Goal: Task Accomplishment & Management: Manage account settings

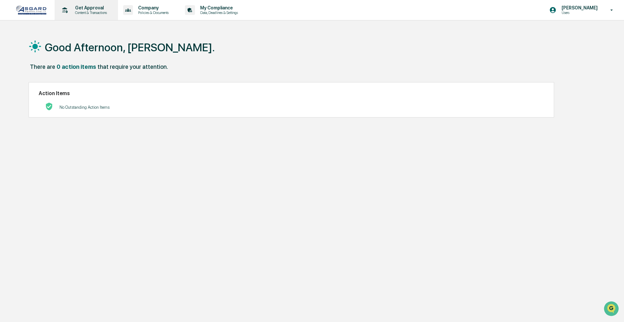
click at [104, 12] on p "Content & Transactions" at bounding box center [90, 12] width 40 height 5
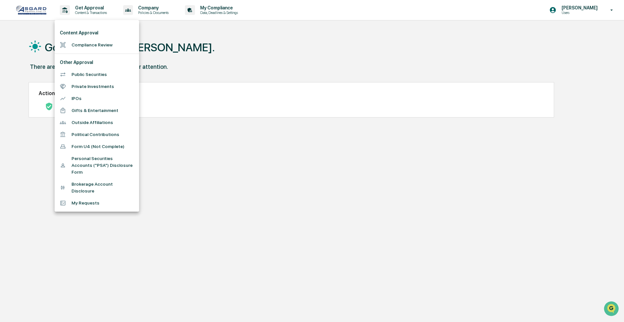
click at [155, 9] on div at bounding box center [312, 161] width 624 height 322
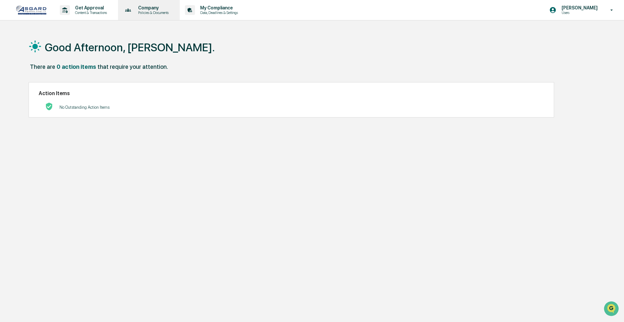
click at [155, 9] on p "Company" at bounding box center [152, 7] width 39 height 5
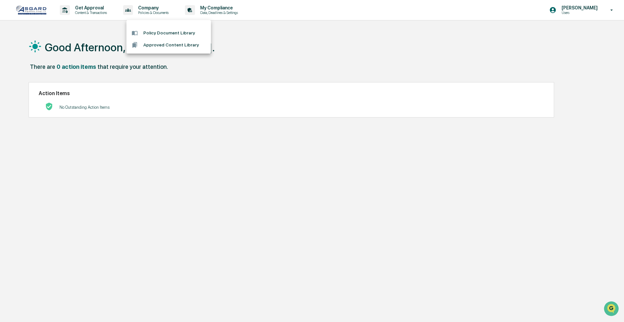
click at [230, 11] on div at bounding box center [312, 161] width 624 height 322
click at [230, 11] on p "Data, Deadlines & Settings" at bounding box center [218, 12] width 46 height 5
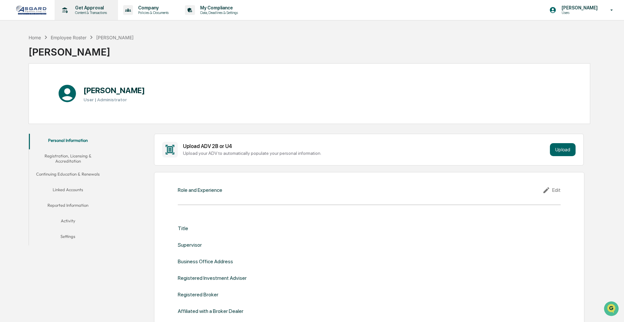
click at [73, 9] on p "Get Approval" at bounding box center [90, 7] width 40 height 5
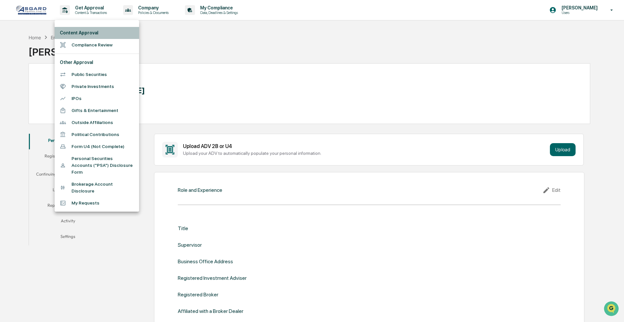
click at [81, 32] on li "Content Approval" at bounding box center [97, 33] width 85 height 12
click at [83, 32] on li "Content Approval" at bounding box center [97, 33] width 85 height 12
click at [7, 32] on div at bounding box center [312, 161] width 624 height 322
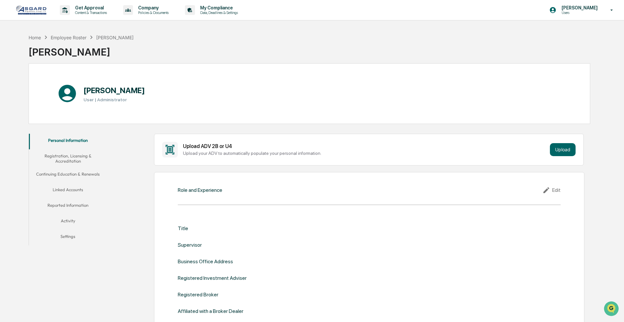
click at [31, 12] on img at bounding box center [31, 10] width 31 height 10
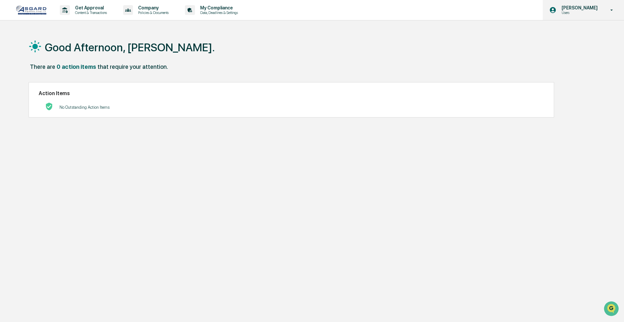
click at [612, 11] on icon at bounding box center [611, 10] width 11 height 6
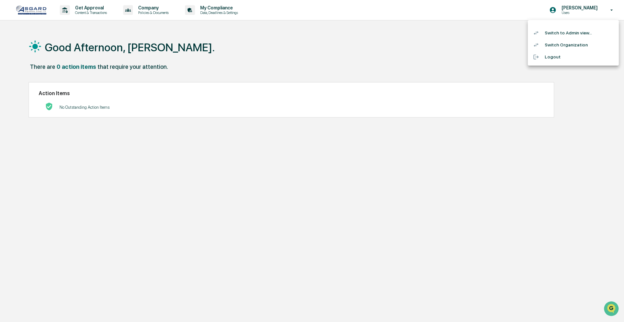
click at [590, 33] on li "Switch to Admin view..." at bounding box center [573, 33] width 91 height 12
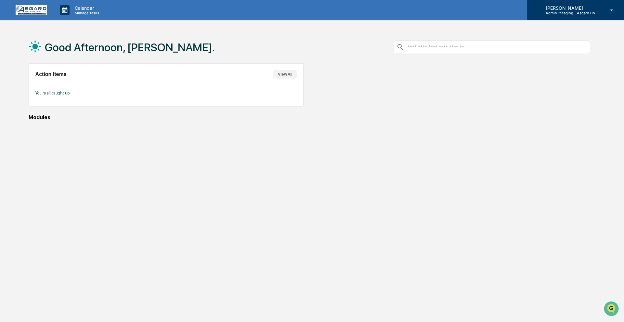
click at [596, 7] on p "[PERSON_NAME]" at bounding box center [571, 8] width 60 height 6
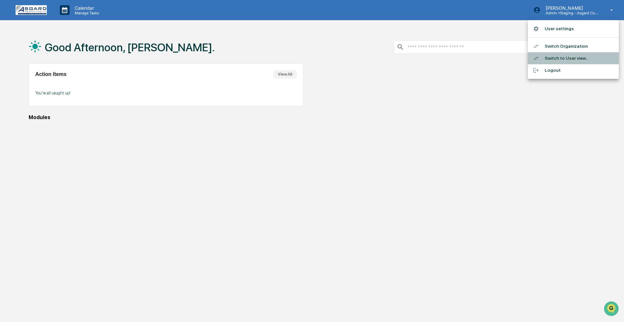
click at [562, 55] on li "Switch to User view..." at bounding box center [573, 58] width 91 height 12
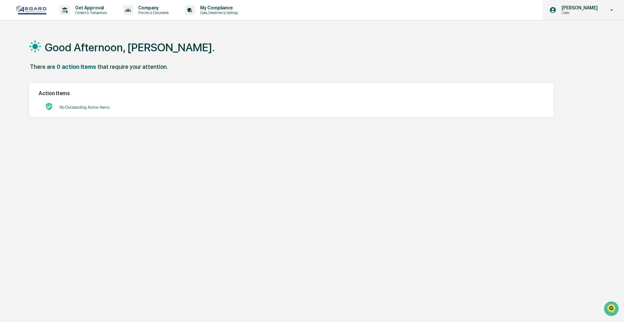
click at [598, 9] on p "[PERSON_NAME]" at bounding box center [579, 7] width 45 height 5
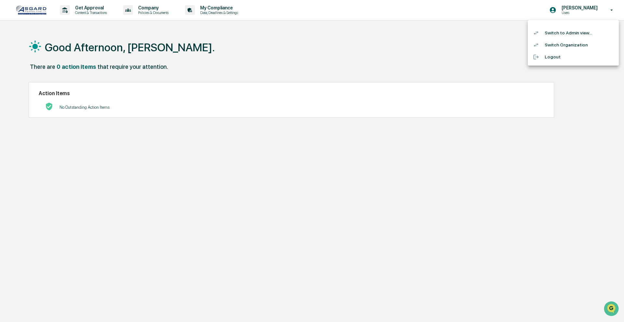
click at [576, 34] on li "Switch to Admin view..." at bounding box center [573, 33] width 91 height 12
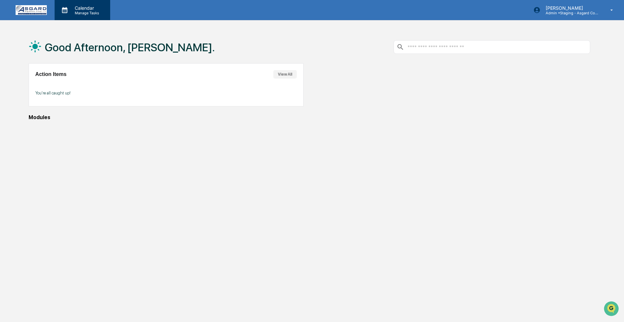
click at [75, 13] on p "Manage Tasks" at bounding box center [86, 13] width 33 height 5
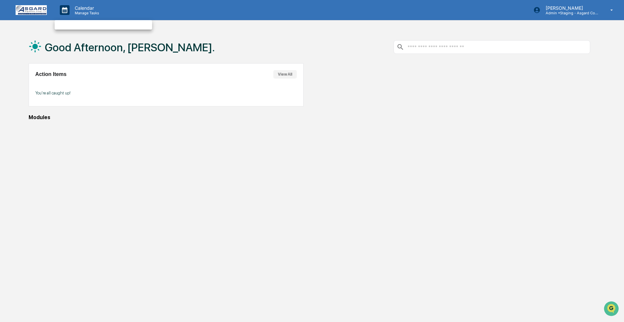
click at [80, 10] on div at bounding box center [312, 161] width 624 height 322
click at [80, 10] on p "Calendar" at bounding box center [86, 8] width 33 height 6
click at [63, 12] on div at bounding box center [312, 161] width 624 height 322
click at [431, 47] on input "text" at bounding box center [497, 47] width 180 height 6
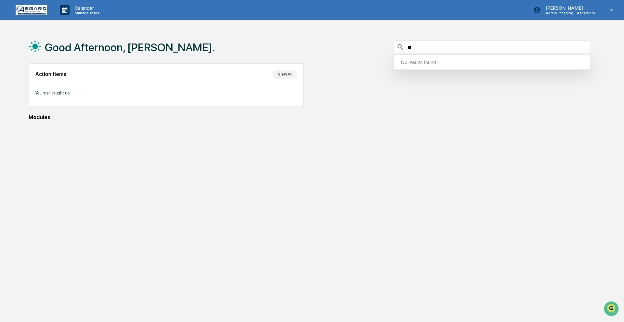
type input "*"
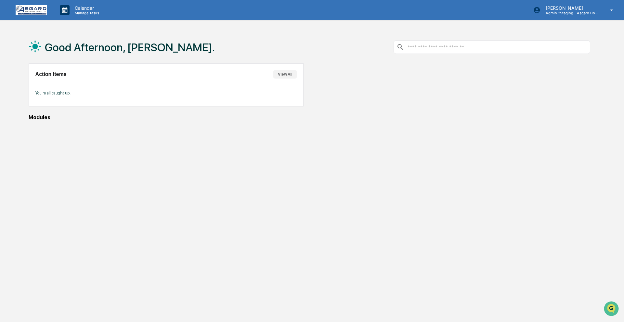
click at [336, 46] on div "Good Afternoon, [PERSON_NAME]." at bounding box center [310, 47] width 562 height 33
click at [582, 11] on p "Admin • Staging - Asgard Compliance" at bounding box center [571, 13] width 60 height 5
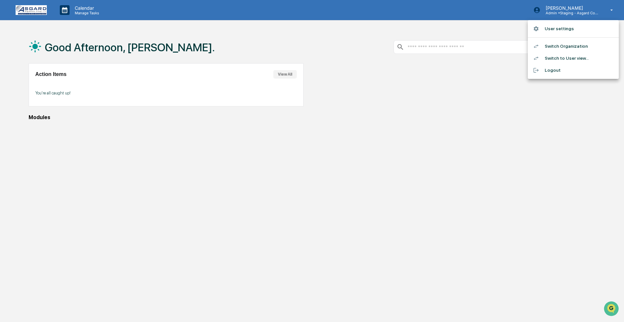
click at [400, 32] on div at bounding box center [312, 161] width 624 height 322
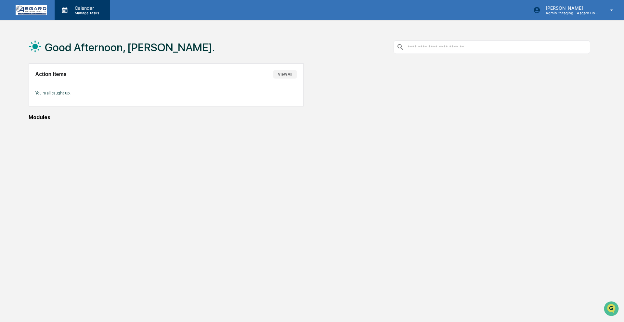
click at [87, 10] on p "Calendar" at bounding box center [86, 8] width 33 height 6
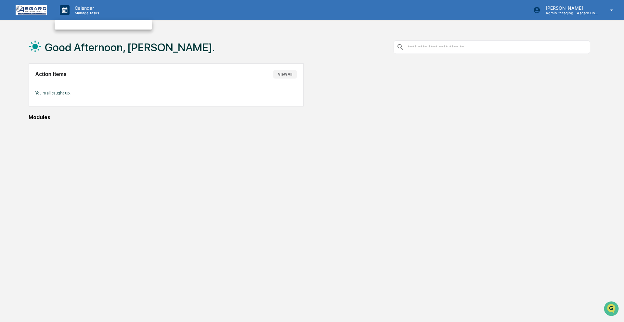
click at [87, 9] on div at bounding box center [312, 161] width 624 height 322
click at [31, 11] on img at bounding box center [31, 10] width 31 height 10
click at [282, 73] on button "View All" at bounding box center [284, 74] width 23 height 8
